Goal: Task Accomplishment & Management: Complete application form

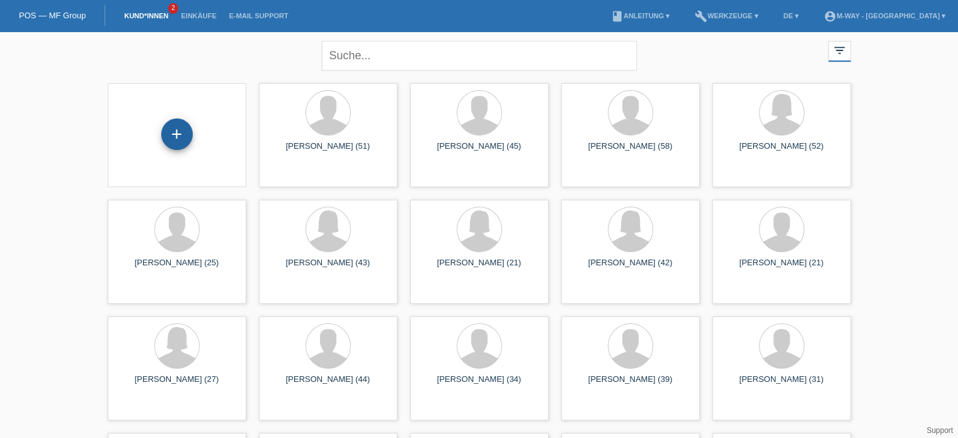
click at [171, 120] on div "+" at bounding box center [177, 134] width 32 height 32
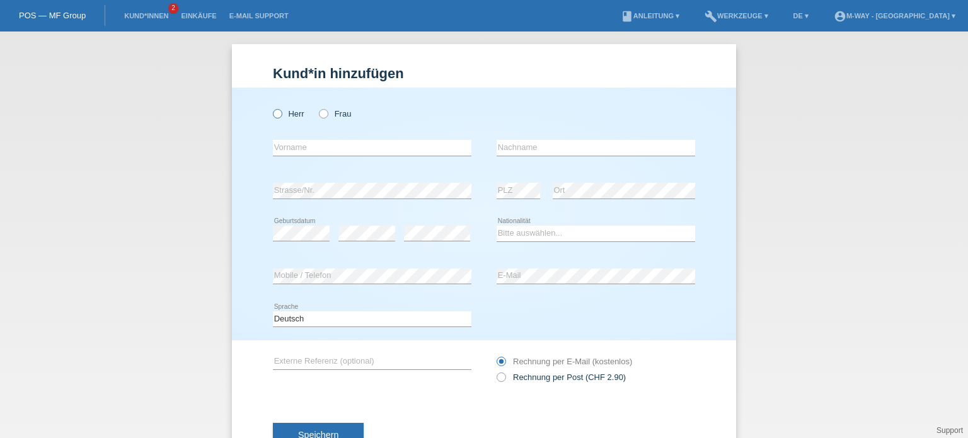
click at [285, 115] on label "Herr" at bounding box center [289, 113] width 32 height 9
click at [281, 115] on input "Herr" at bounding box center [277, 113] width 8 height 8
radio input "true"
click at [328, 154] on input "text" at bounding box center [372, 148] width 198 height 16
type input "Serkan"
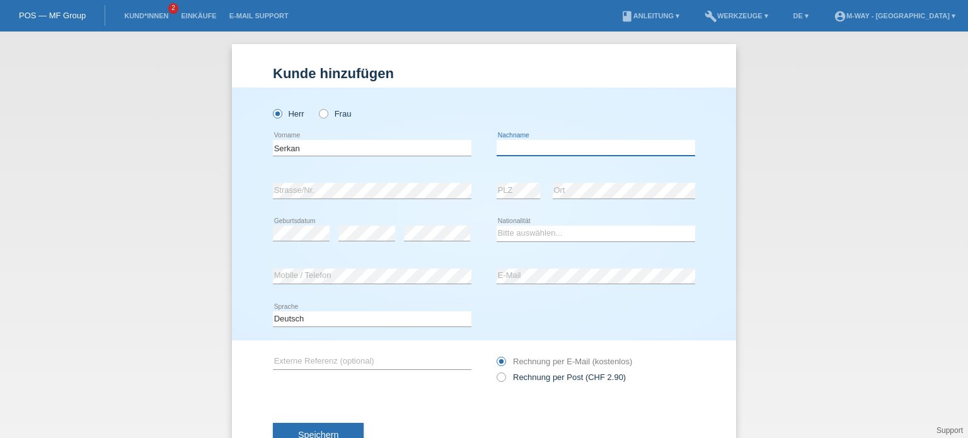
click at [519, 143] on input "text" at bounding box center [596, 148] width 198 height 16
type input "Gönültas"
click at [538, 235] on select "Bitte auswählen... Schweiz Deutschland Liechtenstein Österreich ------------ Af…" at bounding box center [596, 233] width 198 height 15
select select "TR"
click at [497, 226] on select "Bitte auswählen... Schweiz Deutschland Liechtenstein Österreich ------------ Af…" at bounding box center [596, 233] width 198 height 15
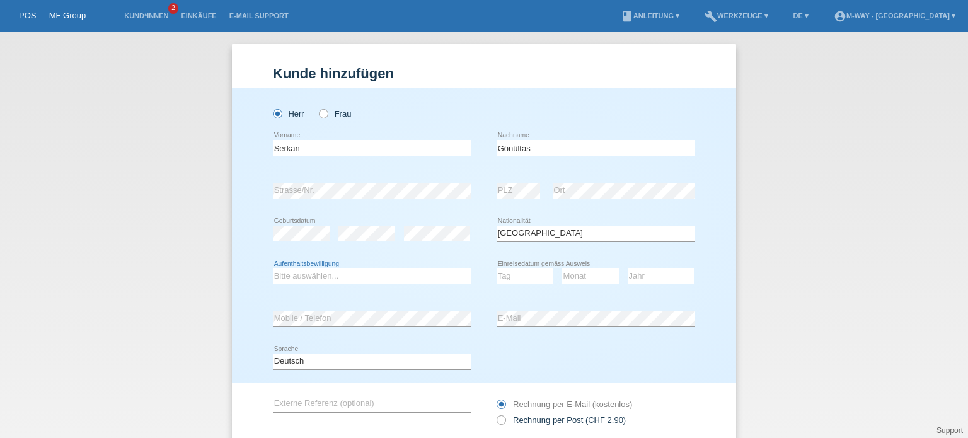
click at [325, 279] on select "Bitte auswählen... C B B - Flüchtlingsstatus Andere" at bounding box center [372, 275] width 198 height 15
select select "C"
click at [273, 268] on select "Bitte auswählen... C B B - Flüchtlingsstatus Andere" at bounding box center [372, 275] width 198 height 15
click at [506, 276] on select "Tag 01 02 03 04 05 06 07 08 09 10 11" at bounding box center [525, 275] width 57 height 15
select select "16"
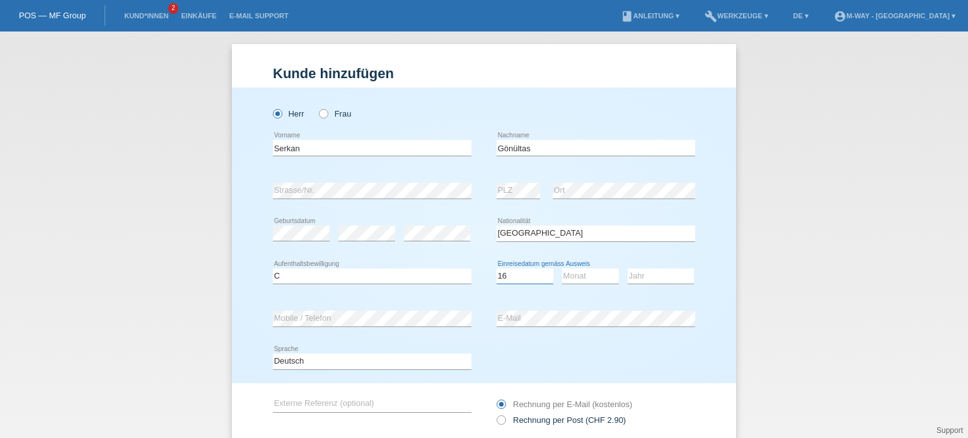
click at [497, 268] on select "Tag 01 02 03 04 05 06 07 08 09 10 11" at bounding box center [525, 275] width 57 height 15
click at [583, 282] on select "Monat 01 02 03 04 05 06 07 08 09 10 11" at bounding box center [590, 275] width 57 height 15
select select "04"
click at [562, 268] on select "Monat 01 02 03 04 05 06 07 08 09 10 11" at bounding box center [590, 275] width 57 height 15
click at [641, 277] on select "Jahr 2025 2024 2023 2022 2021 2020 2019 2018 2017 2016 2015 2014 2013 2012 2011…" at bounding box center [661, 275] width 66 height 15
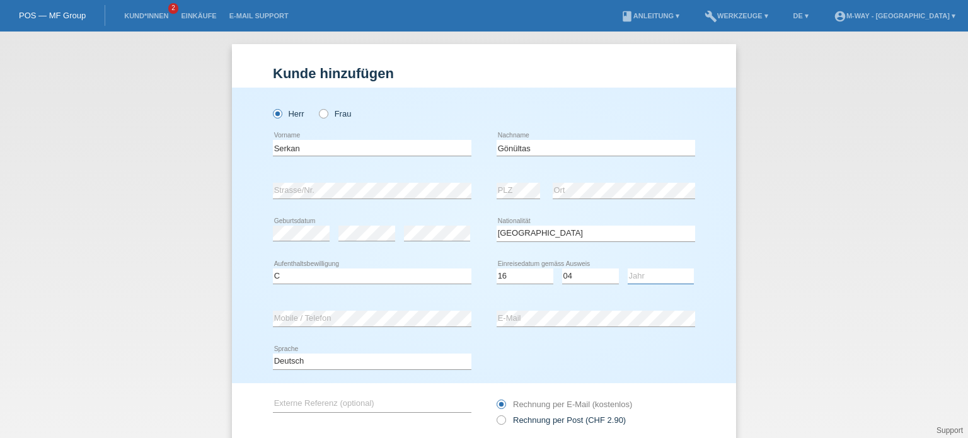
select select "1985"
click at [628, 268] on select "Jahr 2025 2024 2023 2022 2021 2020 2019 2018 2017 2016 2015 2014 2013 2012 2011…" at bounding box center [661, 275] width 66 height 15
click at [542, 326] on div "error E-Mail" at bounding box center [596, 319] width 198 height 16
click at [154, 283] on div "Kund*in hinzufügen Kunde hinzufügen Kundin hinzufügen Herr Frau Serkan error Vo…" at bounding box center [484, 235] width 968 height 406
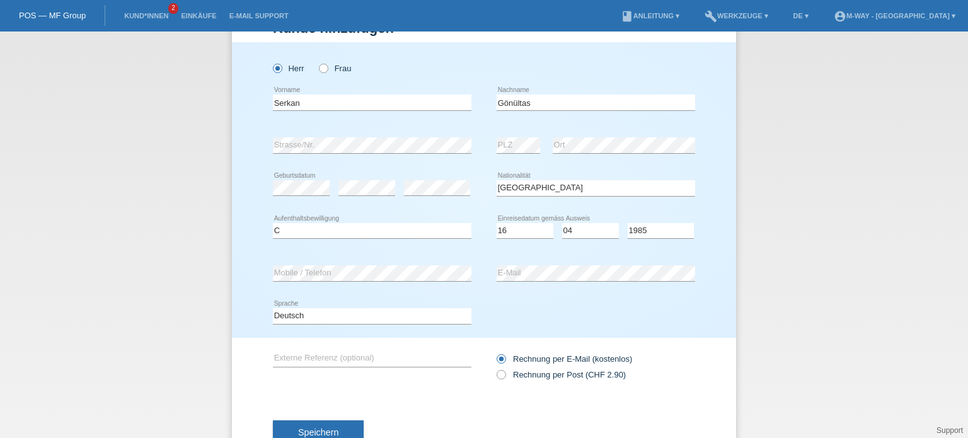
scroll to position [88, 0]
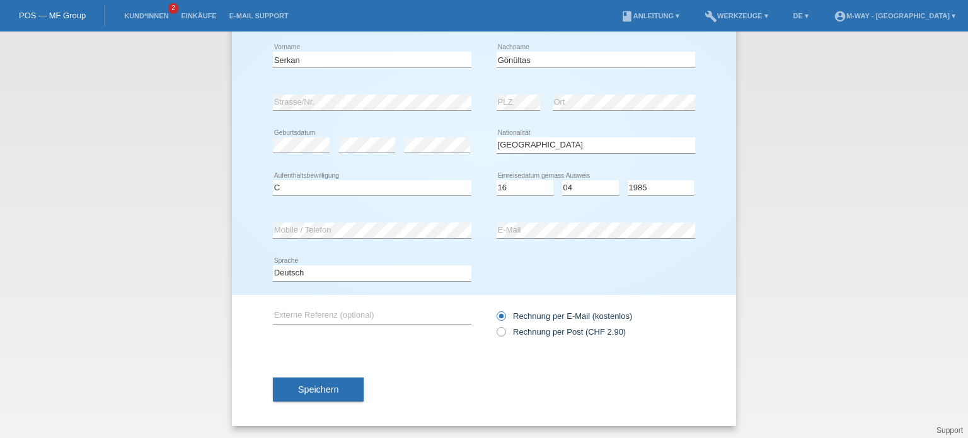
click at [303, 368] on div "Speichern" at bounding box center [484, 389] width 422 height 73
click at [304, 379] on button "Speichern" at bounding box center [318, 389] width 91 height 24
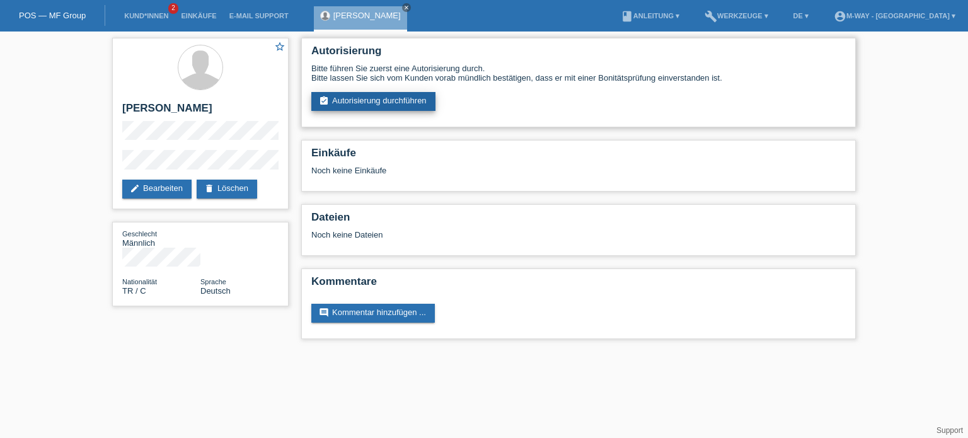
click at [391, 98] on link "assignment_turned_in Autorisierung durchführen" at bounding box center [373, 101] width 124 height 19
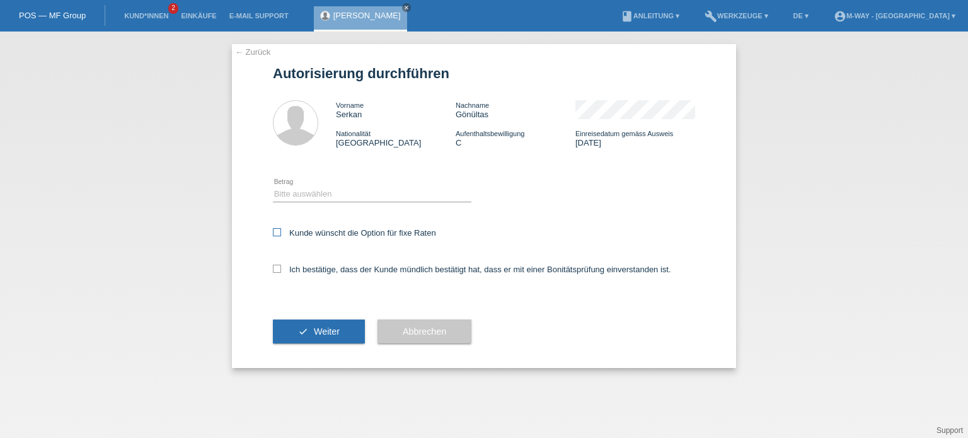
click at [280, 231] on icon at bounding box center [277, 232] width 8 height 8
click at [280, 231] on input "Kunde wünscht die Option für fixe Raten" at bounding box center [277, 232] width 8 height 8
checkbox input "true"
click at [325, 188] on select "Bitte auswählen CHF 1.00 - CHF 499.00 CHF 500.00 - CHF 1'999.00 CHF 2'000.00 - …" at bounding box center [372, 194] width 198 height 15
select select "3"
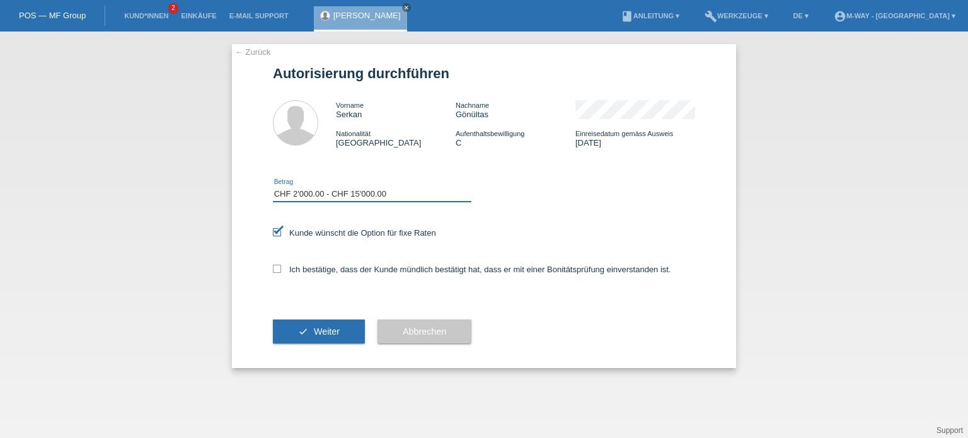
click at [273, 187] on select "Bitte auswählen CHF 1.00 - CHF 499.00 CHF 500.00 - CHF 1'999.00 CHF 2'000.00 - …" at bounding box center [372, 194] width 198 height 15
click at [280, 272] on icon at bounding box center [277, 269] width 8 height 8
click at [280, 272] on input "Ich bestätige, dass der Kunde mündlich bestätigt hat, dass er mit einer Bonität…" at bounding box center [277, 269] width 8 height 8
checkbox input "true"
click at [334, 330] on span "Weiter" at bounding box center [327, 331] width 26 height 10
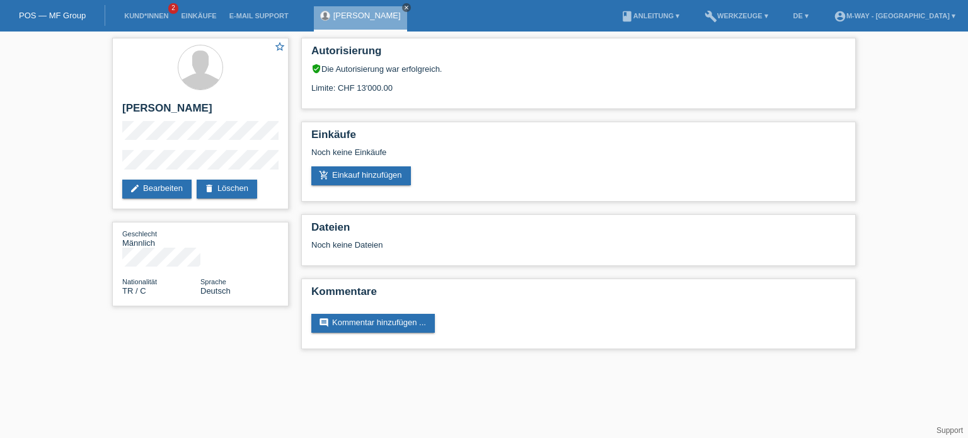
click at [403, 8] on icon "close" at bounding box center [406, 7] width 6 height 6
